Goal: Navigation & Orientation: Find specific page/section

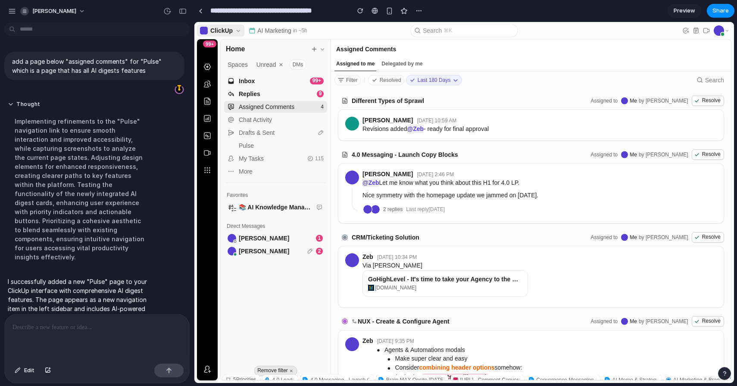
scroll to position [53, 0]
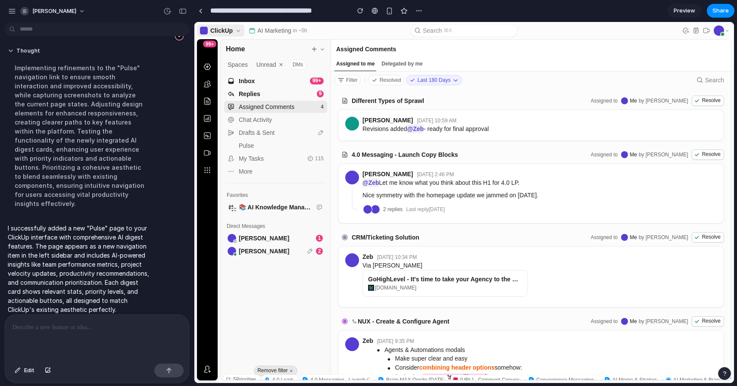
click at [276, 113] on img at bounding box center [203, 49] width 806 height 537
click at [253, 148] on img at bounding box center [203, 49] width 806 height 537
click at [244, 148] on img at bounding box center [203, 49] width 806 height 537
click at [115, 247] on p "I successfully added a new "Pulse" page to your ClickUp interface with comprehe…" at bounding box center [80, 269] width 144 height 91
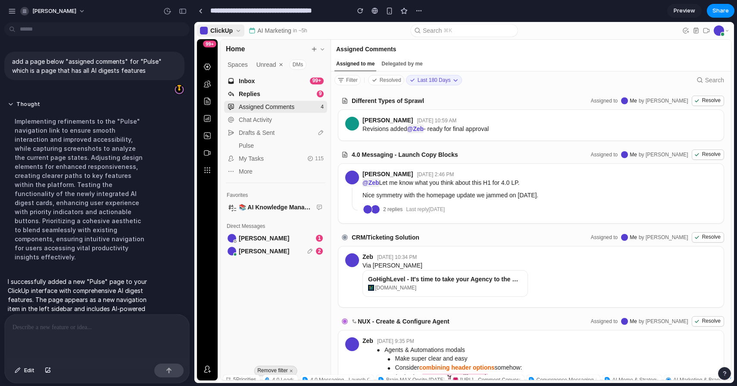
click at [256, 142] on img at bounding box center [203, 49] width 806 height 537
click at [247, 142] on img at bounding box center [203, 49] width 806 height 537
click at [291, 65] on img at bounding box center [203, 49] width 806 height 537
click at [316, 49] on img at bounding box center [203, 49] width 806 height 537
click at [276, 300] on img at bounding box center [203, 49] width 806 height 537
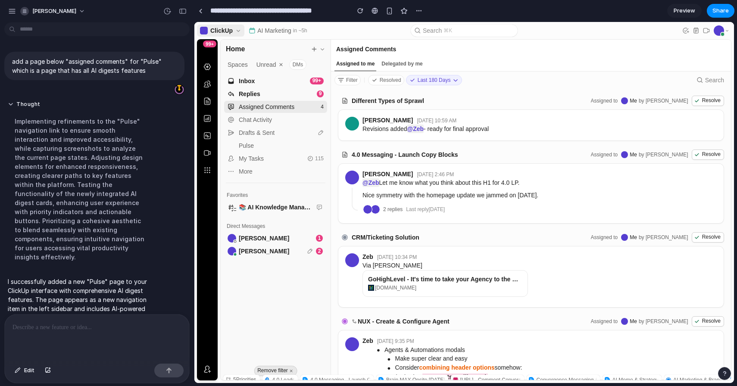
click at [279, 284] on img at bounding box center [203, 49] width 806 height 537
click at [580, 75] on img at bounding box center [203, 49] width 806 height 537
